Goal: Use online tool/utility

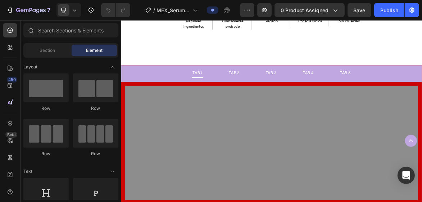
scroll to position [461, 0]
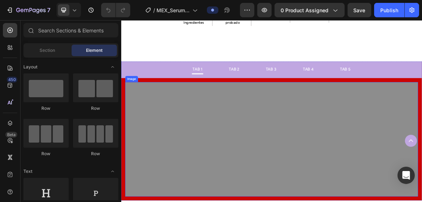
click at [135, 133] on img at bounding box center [337, 191] width 420 height 164
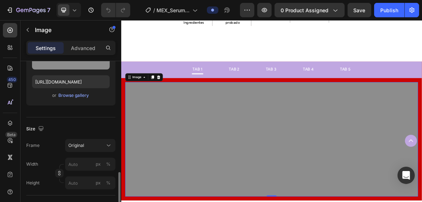
scroll to position [173, 0]
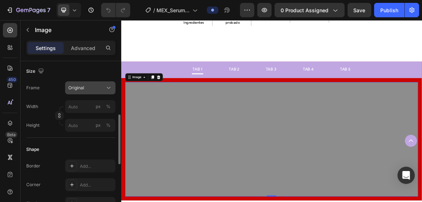
click at [107, 91] on button "Original" at bounding box center [90, 87] width 50 height 13
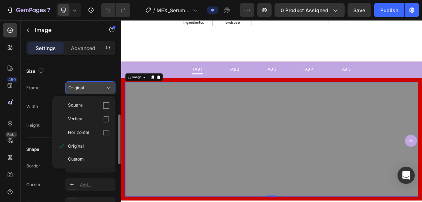
click at [107, 90] on icon at bounding box center [108, 87] width 7 height 7
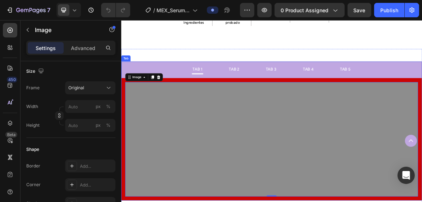
click at [122, 142] on div "Image 0 Image Image Image Image" at bounding box center [337, 191] width 432 height 176
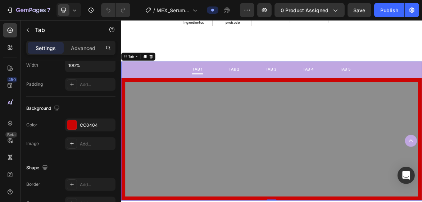
scroll to position [0, 0]
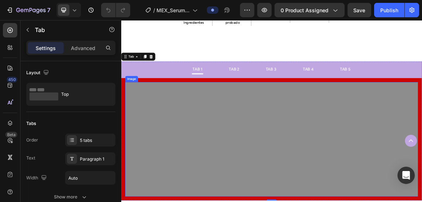
click at [134, 115] on img at bounding box center [337, 191] width 420 height 164
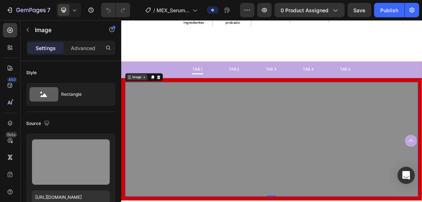
click at [143, 103] on div "Image" at bounding box center [143, 102] width 15 height 6
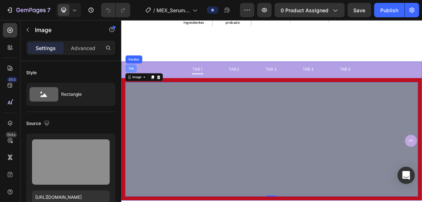
drag, startPoint x: 136, startPoint y: 90, endPoint x: 237, endPoint y: 93, distance: 100.5
click at [136, 90] on div "Tab" at bounding box center [135, 89] width 10 height 4
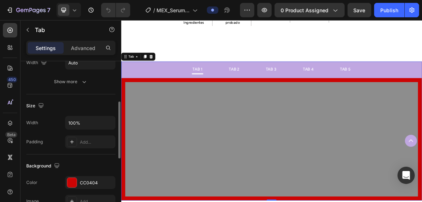
scroll to position [144, 0]
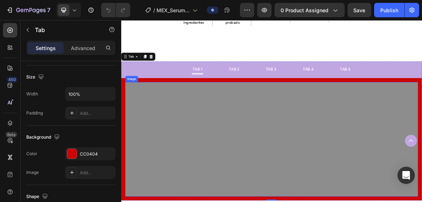
click at [184, 158] on img at bounding box center [337, 191] width 420 height 164
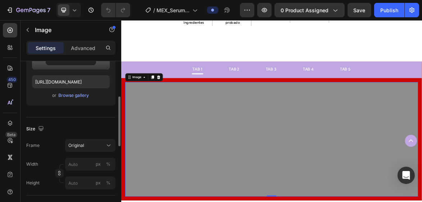
scroll to position [173, 0]
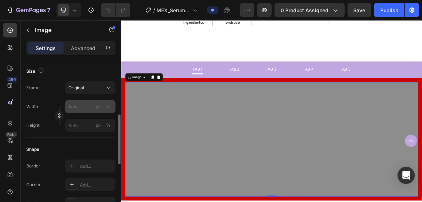
click at [94, 106] on button "px" at bounding box center [98, 106] width 9 height 9
click at [109, 106] on div "%" at bounding box center [108, 106] width 4 height 6
click at [89, 108] on input "px %" at bounding box center [90, 106] width 50 height 13
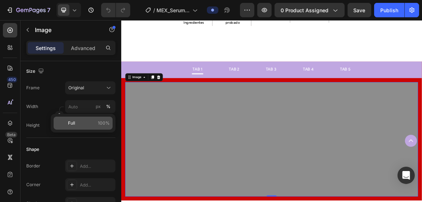
click at [77, 126] on p "Full 100%" at bounding box center [89, 123] width 42 height 6
type input "100"
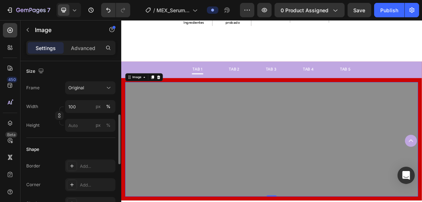
click at [46, 96] on div "Frame Original Width 100 px % Height px %" at bounding box center [70, 106] width 89 height 50
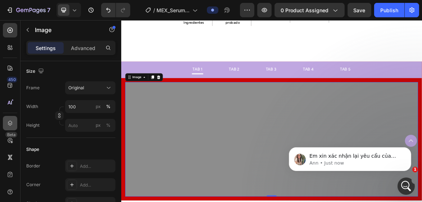
scroll to position [0, 0]
